Goal: Task Accomplishment & Management: Manage account settings

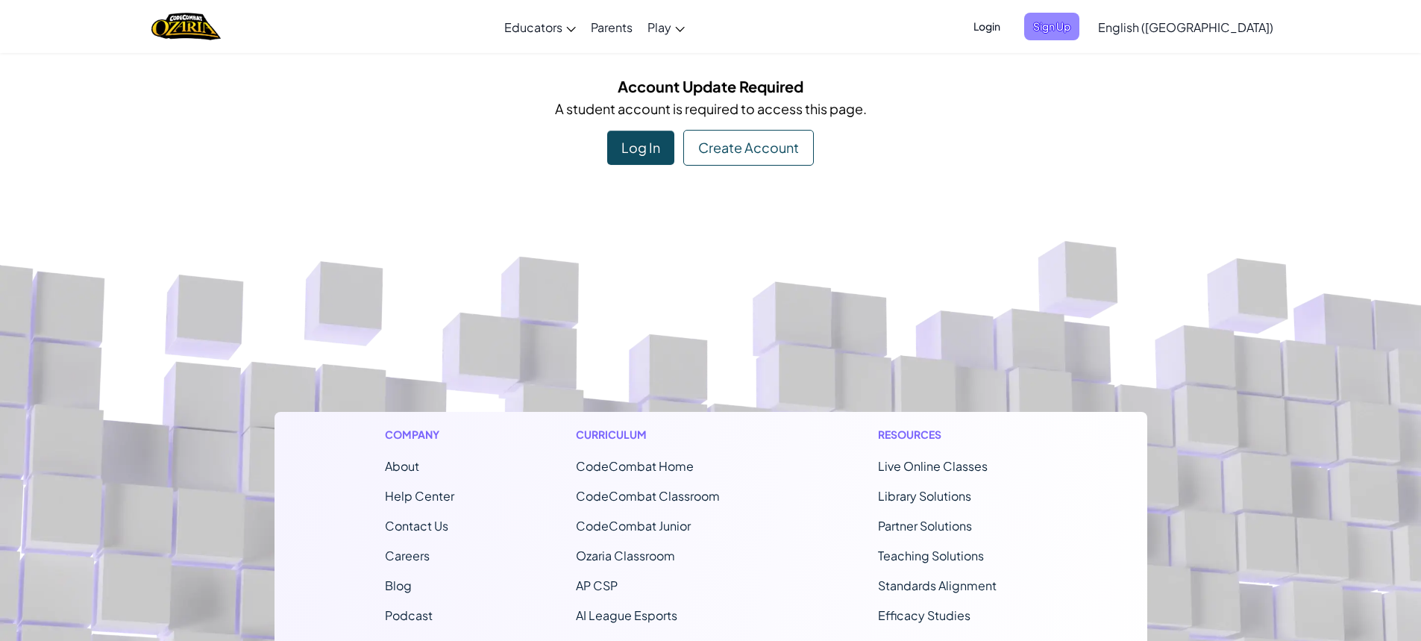
click at [1079, 23] on span "Sign Up" at bounding box center [1051, 27] width 55 height 28
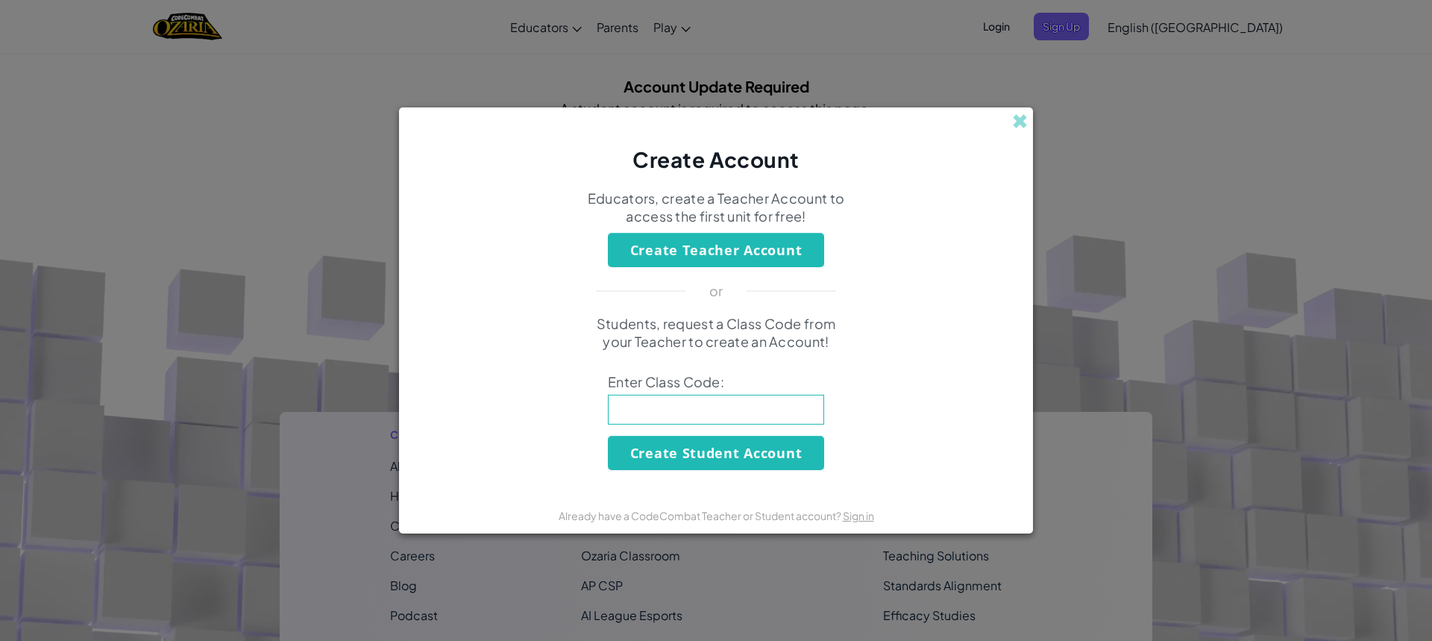
click at [1068, 30] on div "Create Account Educators, create a Teacher Account to access the first unit for…" at bounding box center [716, 320] width 1432 height 641
click at [1028, 137] on div "Create Account Educators, create a Teacher Account to access the first unit for…" at bounding box center [716, 320] width 1432 height 641
click at [1014, 131] on div "Create Account" at bounding box center [716, 140] width 634 height 67
click at [1028, 113] on div "Create Account" at bounding box center [716, 140] width 634 height 67
click at [1041, 131] on div "Create Account Educators, create a Teacher Account to access the first unit for…" at bounding box center [716, 320] width 1432 height 641
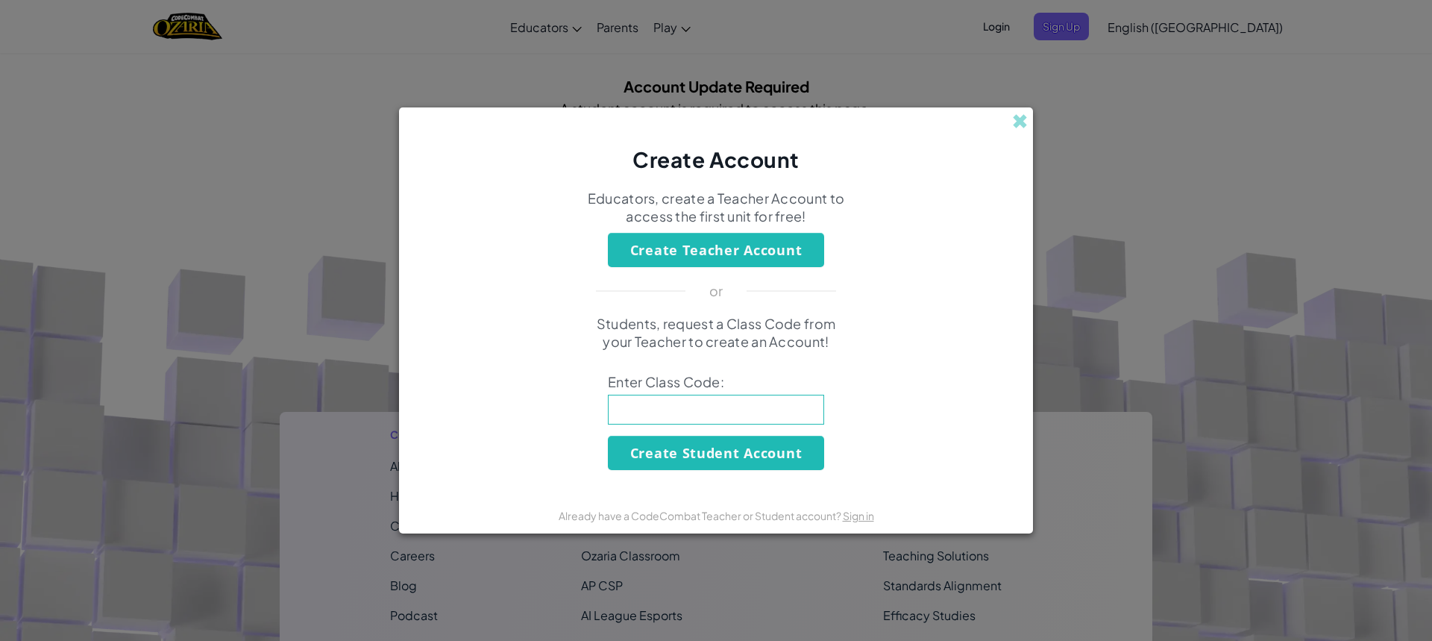
click at [1039, 125] on div "Create Account Educators, create a Teacher Account to access the first unit for…" at bounding box center [716, 320] width 1432 height 641
click at [1012, 119] on span at bounding box center [1020, 121] width 16 height 16
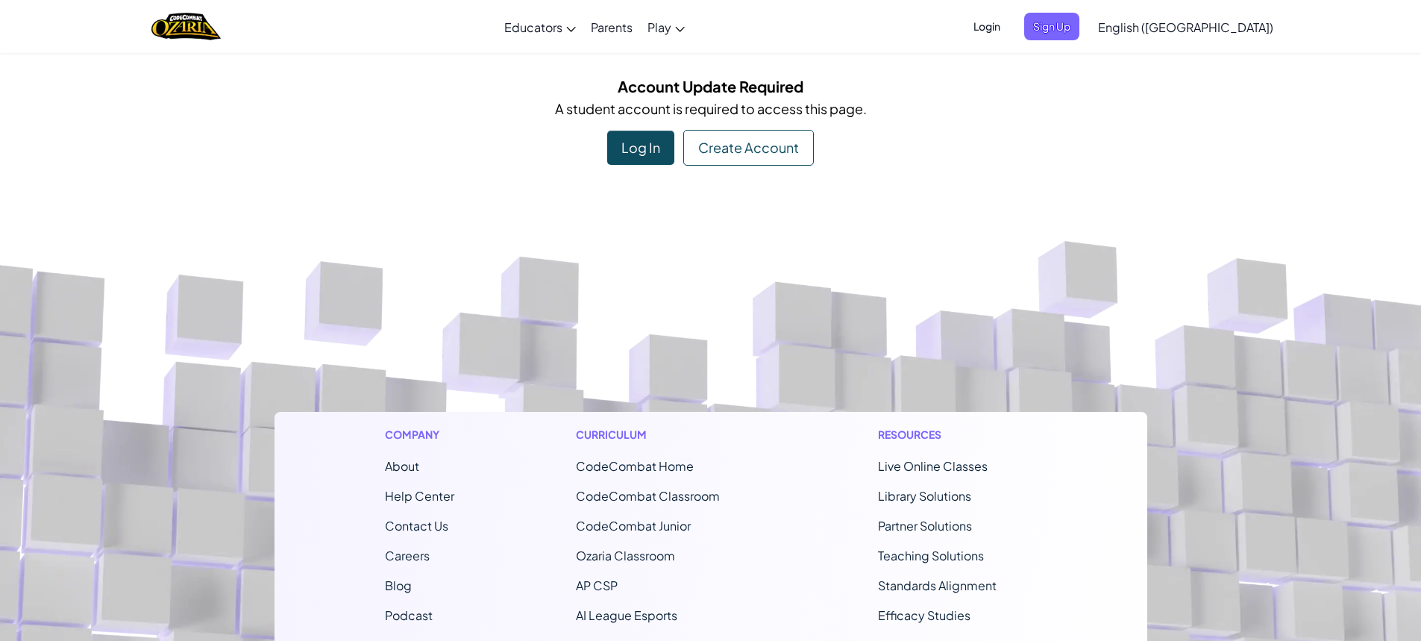
click at [1033, 32] on div "Toggle navigation Educators Create Free Account School & District Solutions Tea…" at bounding box center [710, 26] width 1428 height 53
click at [1049, 17] on ul "Login Sign Up" at bounding box center [1022, 27] width 130 height 28
click at [1009, 21] on span "Login" at bounding box center [986, 27] width 45 height 28
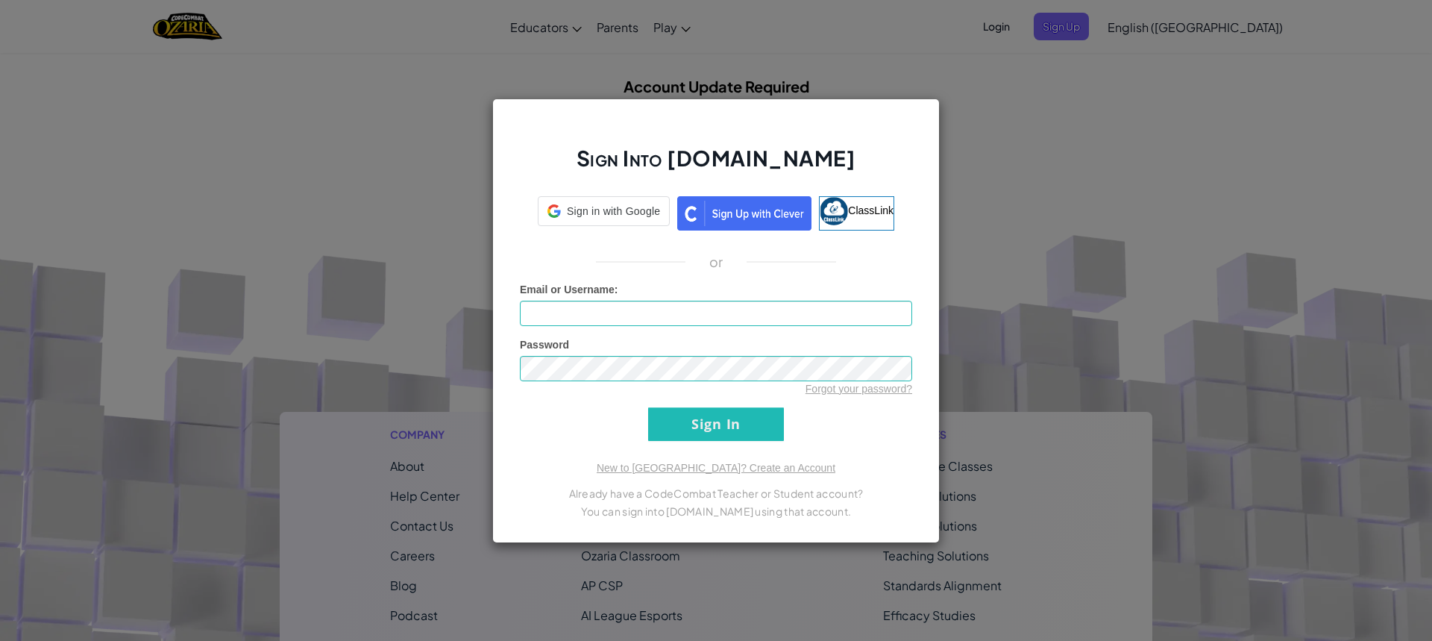
click at [1062, 22] on div "Sign Into Ozaria.com Sign in with Google Sign in with Google. Opens in new tab …" at bounding box center [716, 320] width 1432 height 641
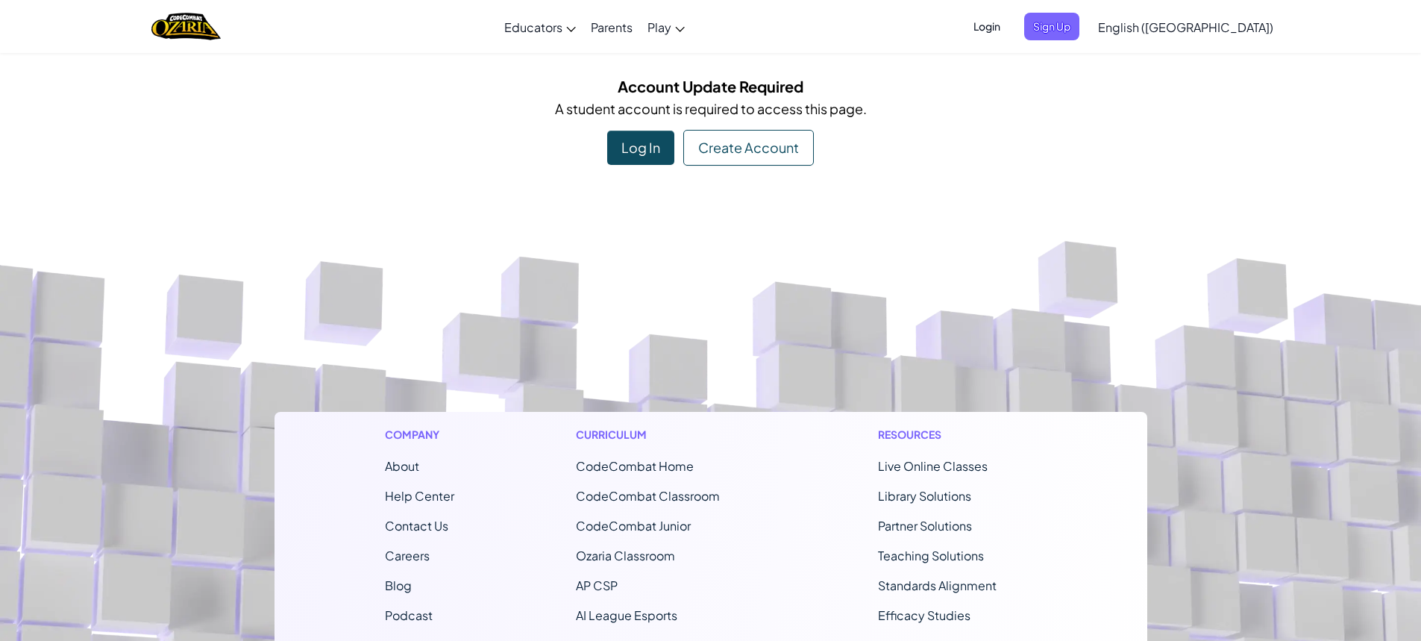
click at [1009, 34] on span "Login" at bounding box center [986, 27] width 45 height 28
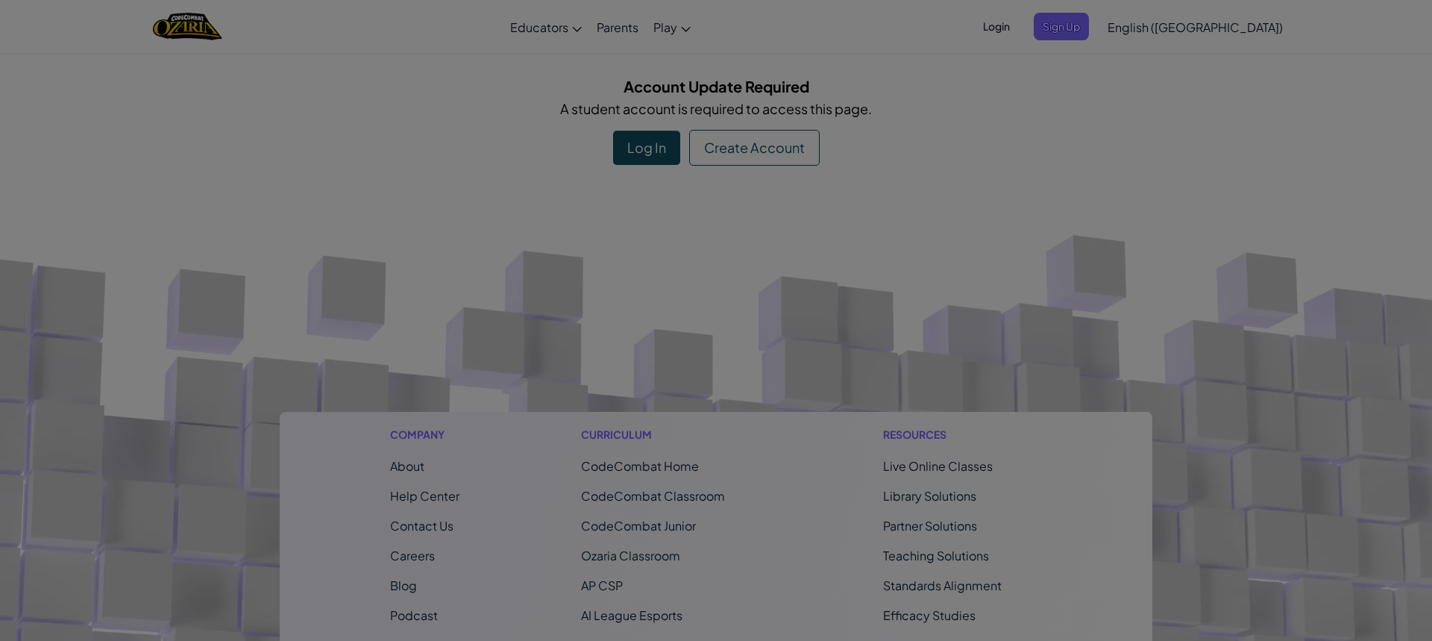
click at [1073, 34] on div "Sign Into Ozaria.com Sign in with Google Sign in with Google. Opens in new tab …" at bounding box center [716, 320] width 1432 height 641
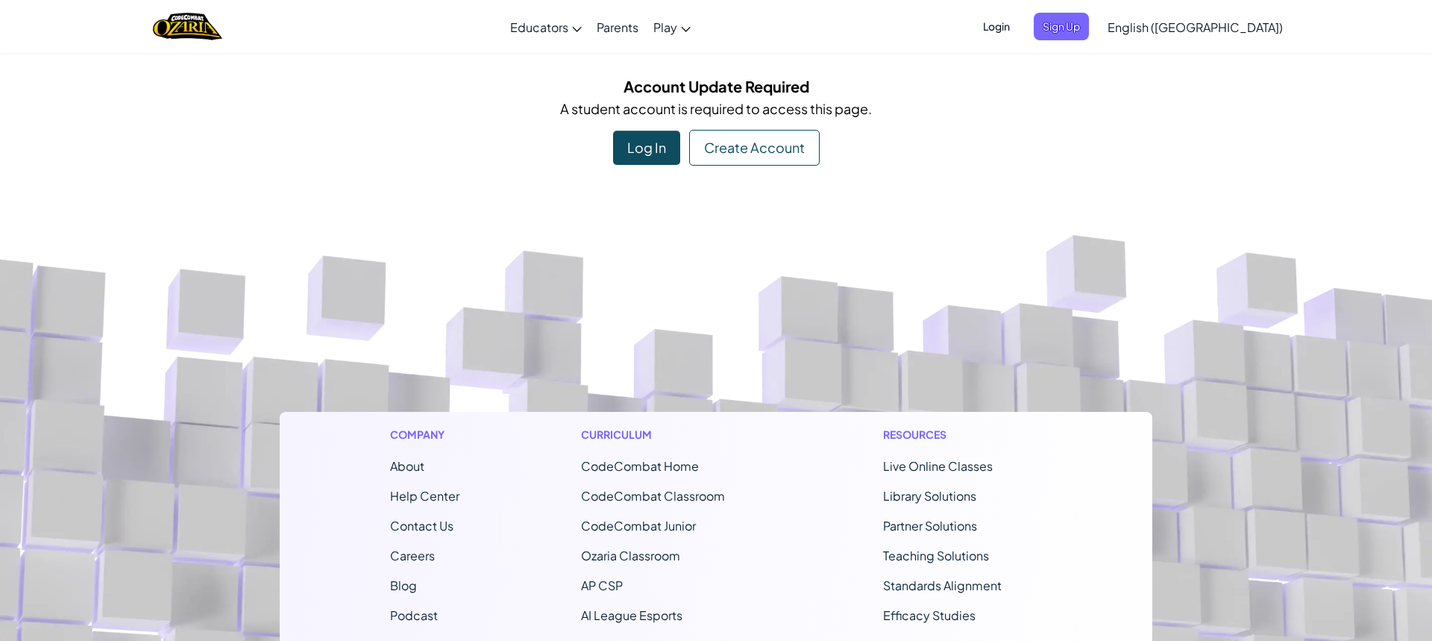
click at [1073, 34] on div at bounding box center [716, 320] width 1432 height 641
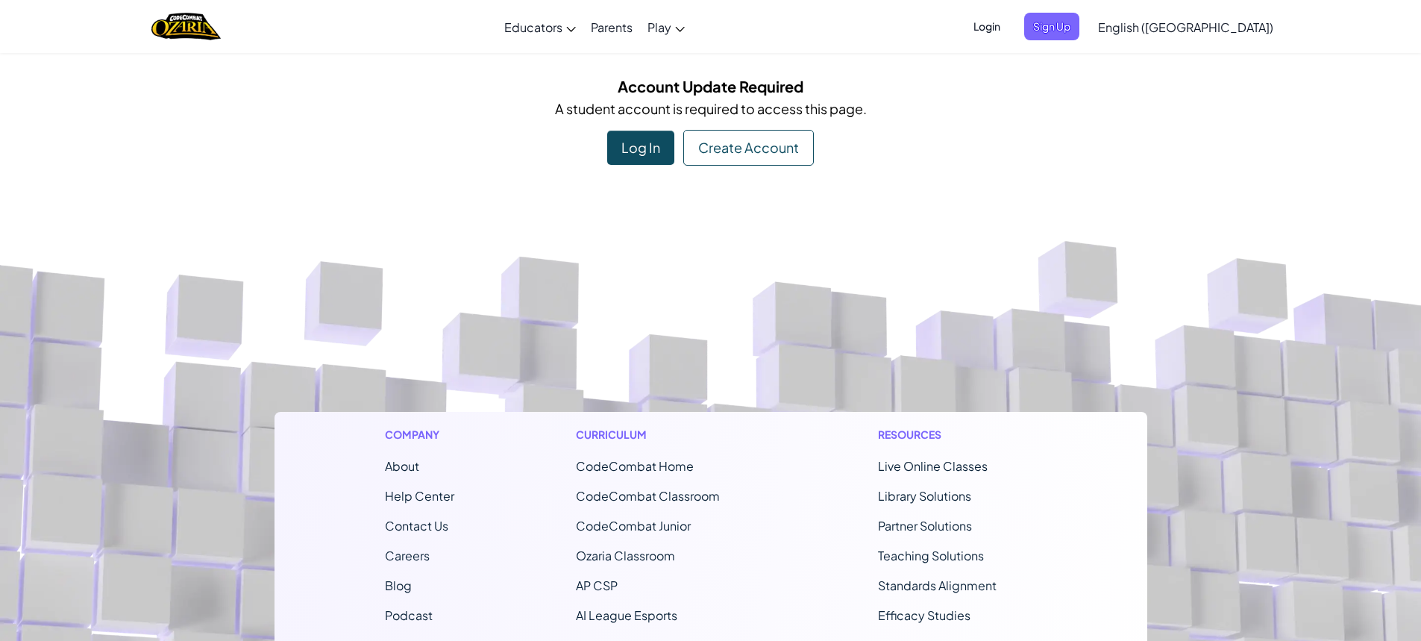
click at [1009, 34] on span "Login" at bounding box center [986, 27] width 45 height 28
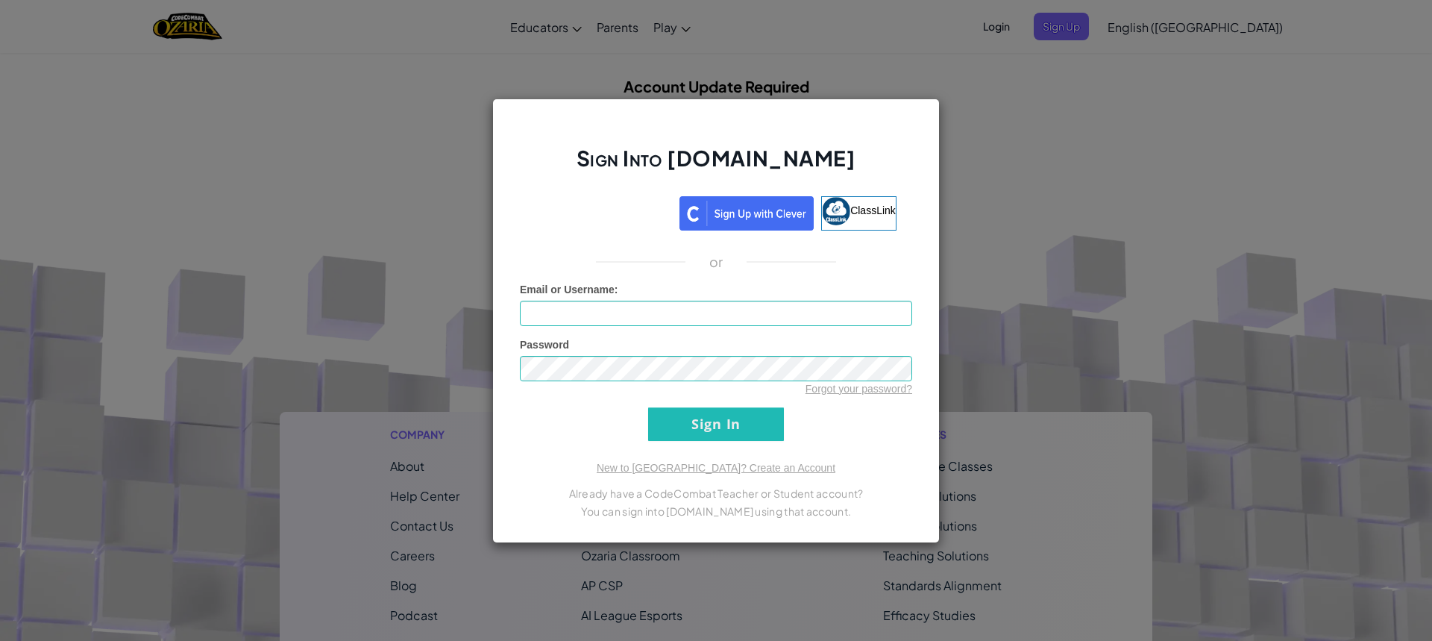
click at [660, 326] on form "Email or Username : Password Forgot your password? Sign In" at bounding box center [716, 361] width 392 height 159
type input "Coolman_94"
click at [714, 444] on div "Sign Into Ozaria.com ClassLink or Unknown Error Email or Username : Coolman_94 …" at bounding box center [715, 320] width 447 height 444
click at [682, 468] on link "New to Ozaria? Create an Account" at bounding box center [716, 468] width 239 height 12
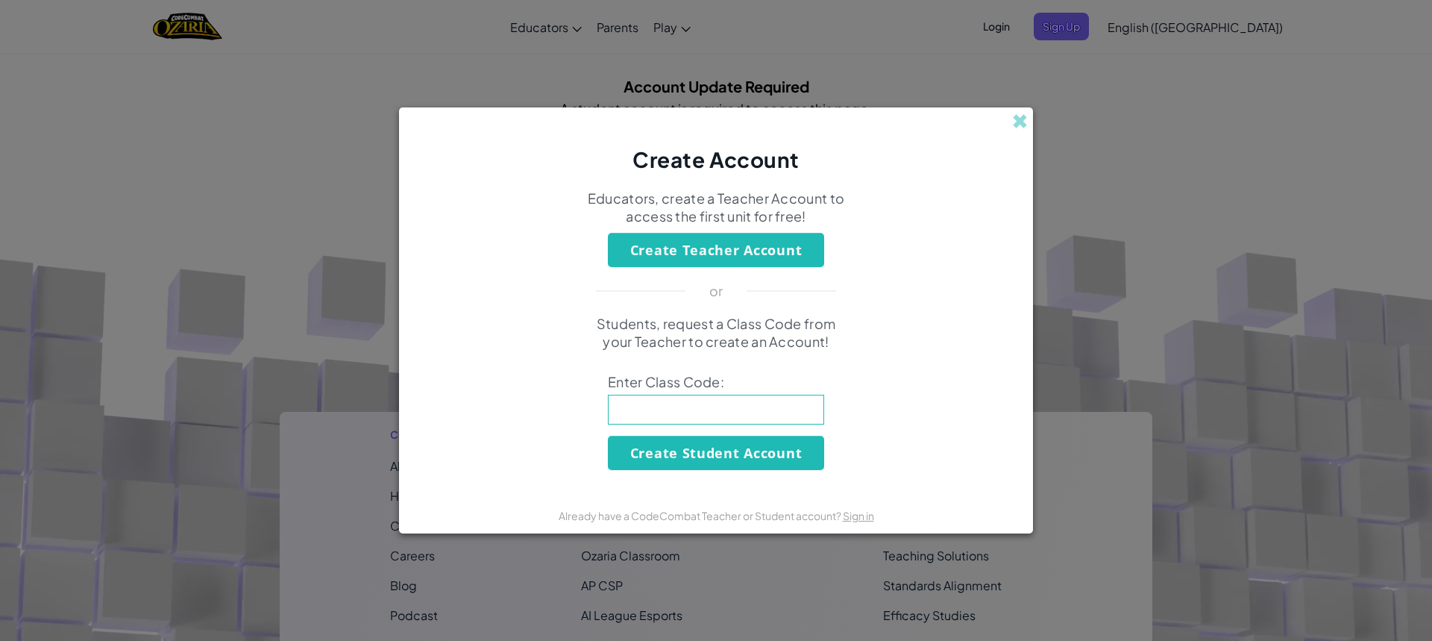
click at [1025, 114] on span at bounding box center [1020, 121] width 16 height 16
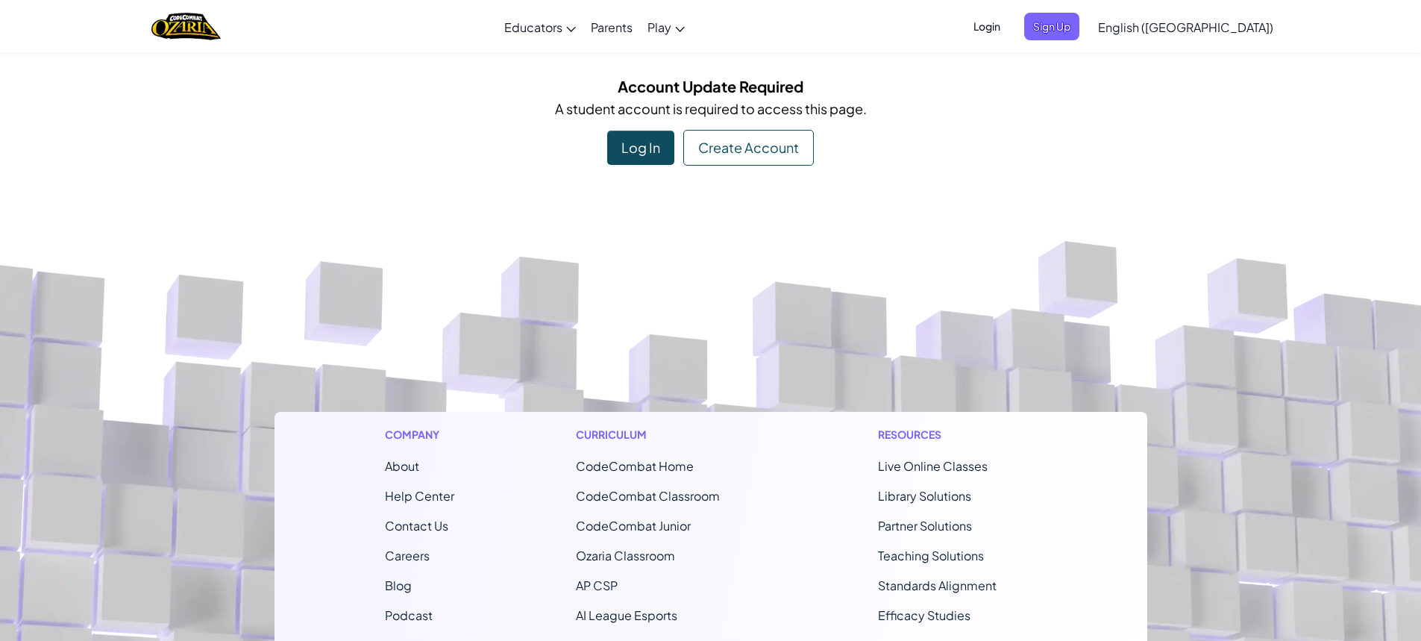
click at [1009, 31] on span "Login" at bounding box center [986, 27] width 45 height 28
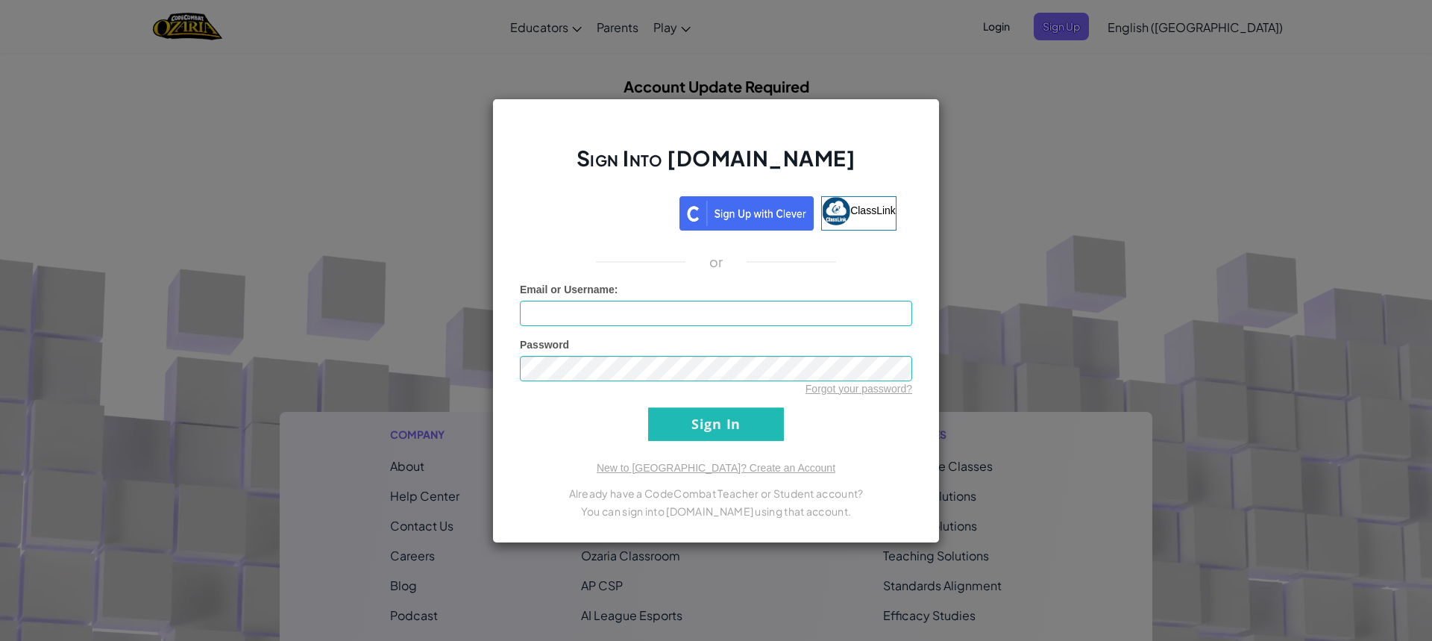
type input "Coolman_94"
drag, startPoint x: 674, startPoint y: 419, endPoint x: 696, endPoint y: 428, distance: 23.4
click at [674, 418] on input "Sign In" at bounding box center [716, 424] width 136 height 34
click at [689, 428] on input "Sign In" at bounding box center [716, 424] width 136 height 34
